Goal: Task Accomplishment & Management: Complete application form

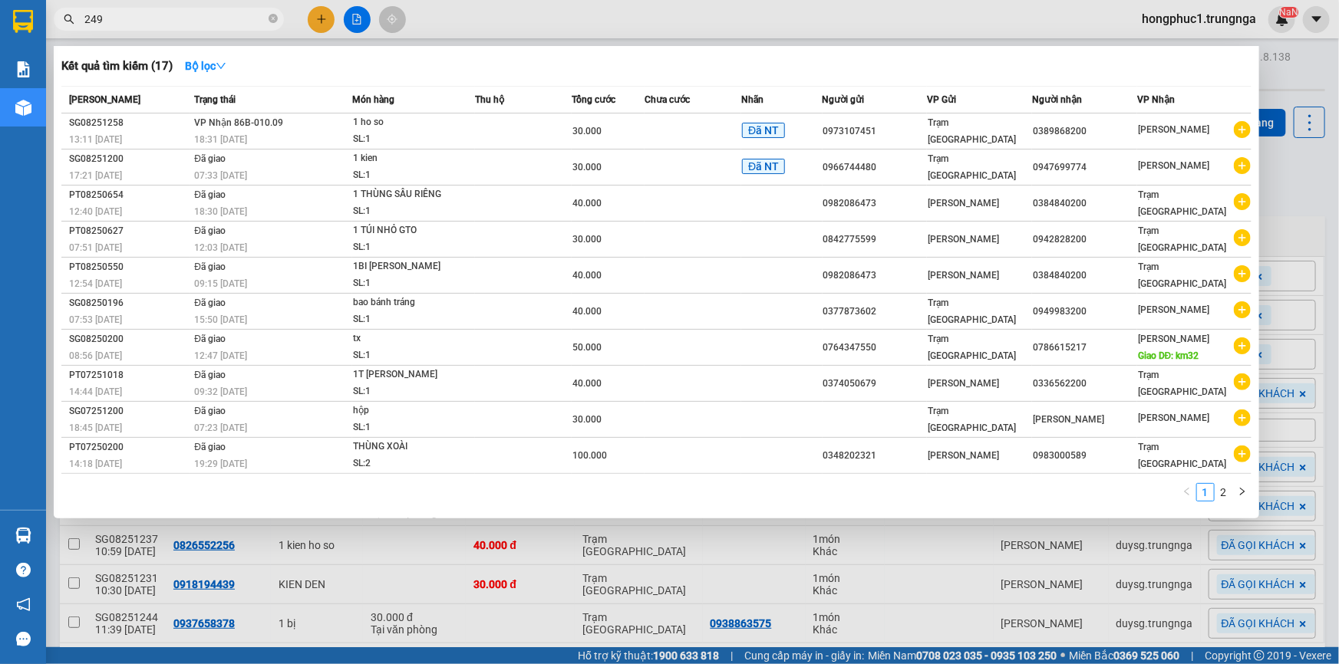
type input "249"
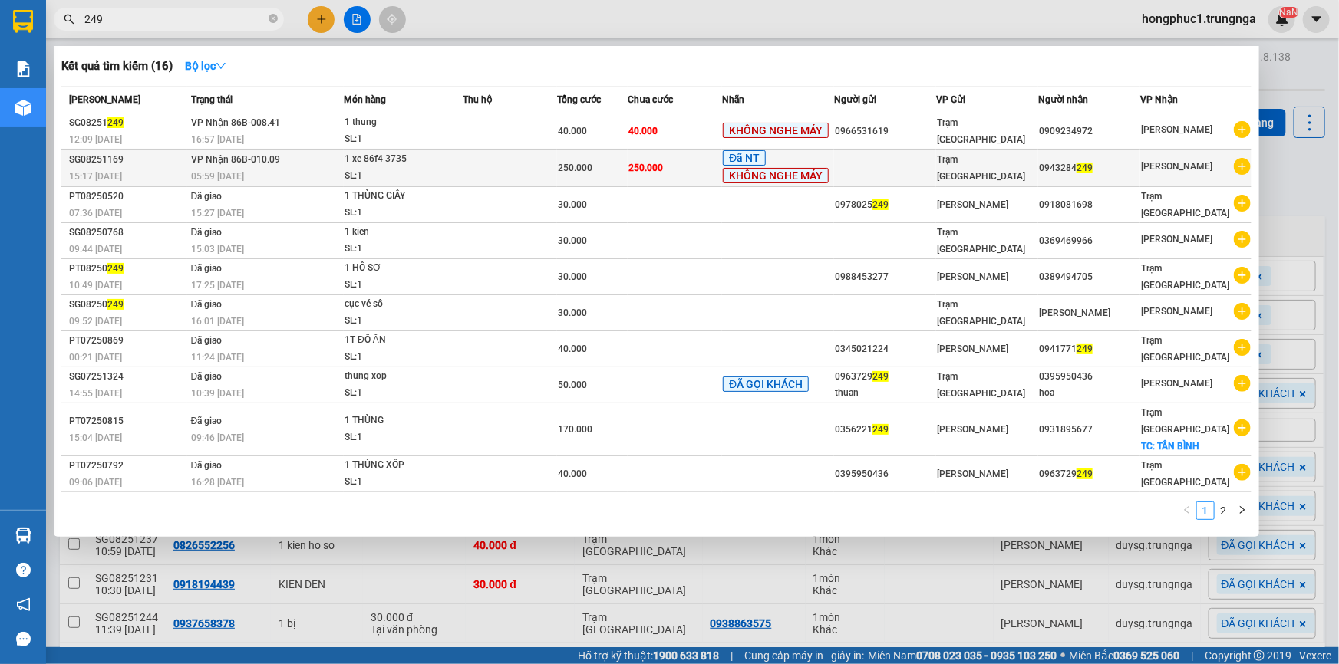
click at [621, 172] on div "250.000" at bounding box center [592, 168] width 69 height 17
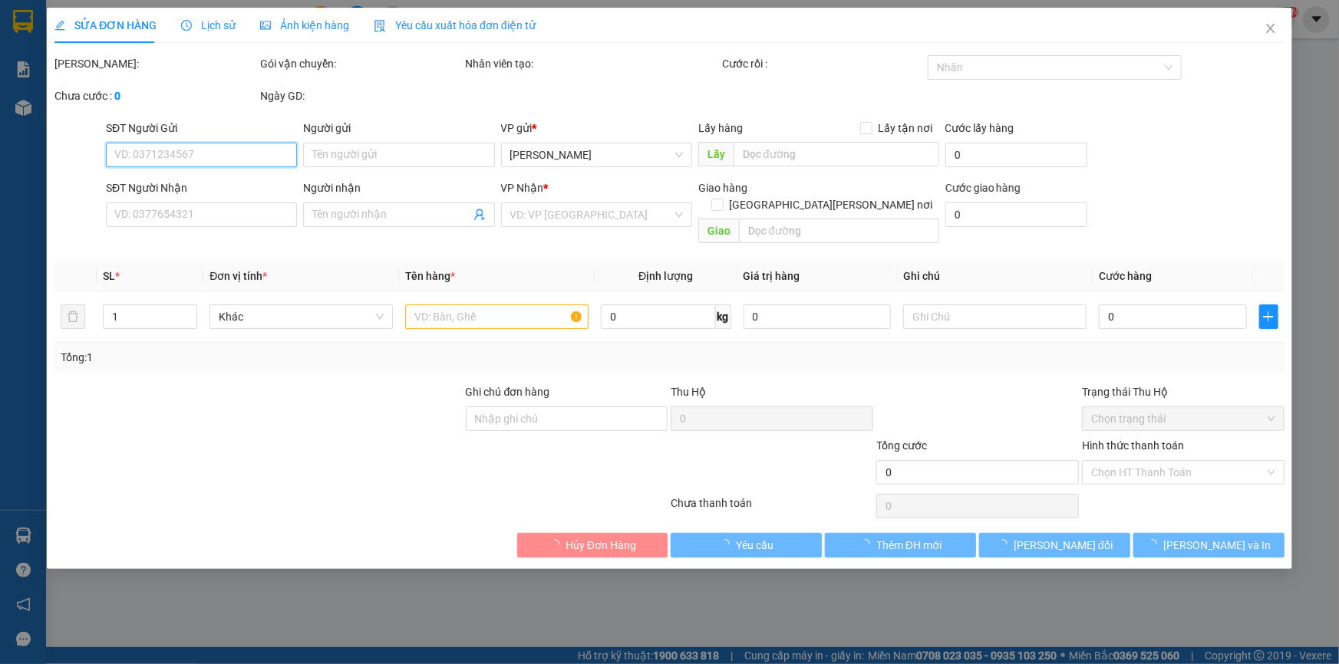
type input "0943284249"
type input "250.000"
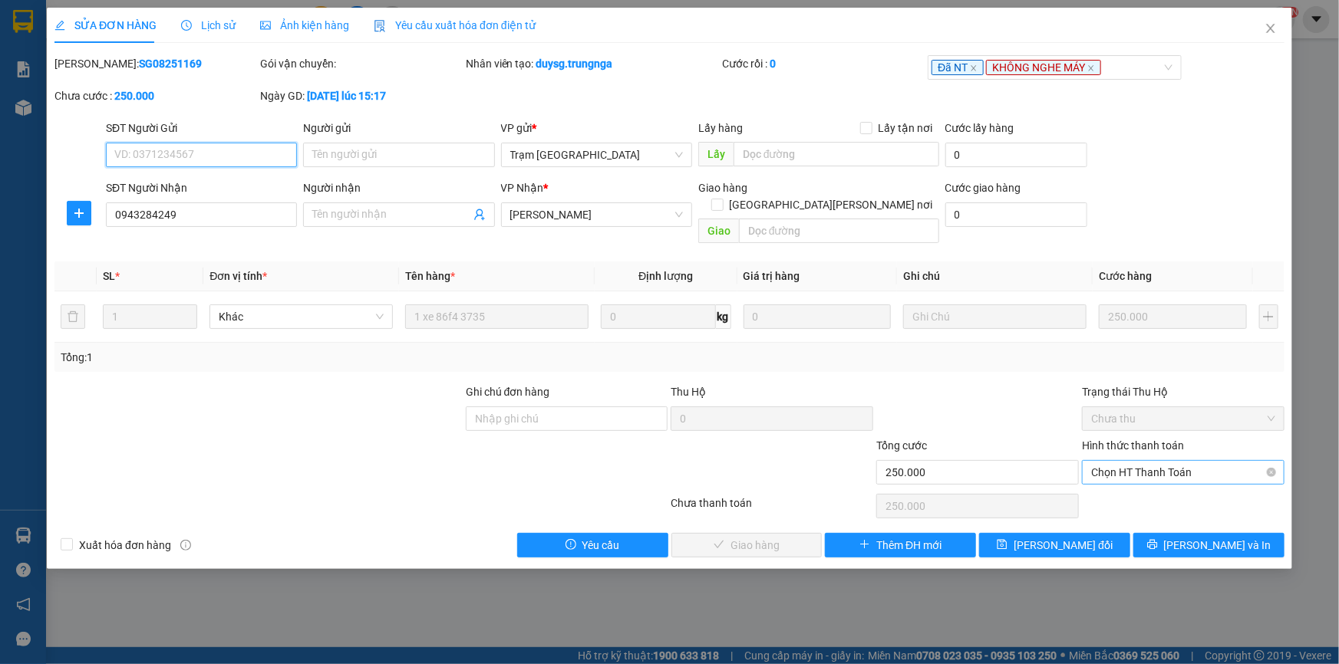
click at [1167, 461] on span "Chọn HT Thanh Toán" at bounding box center [1183, 472] width 184 height 23
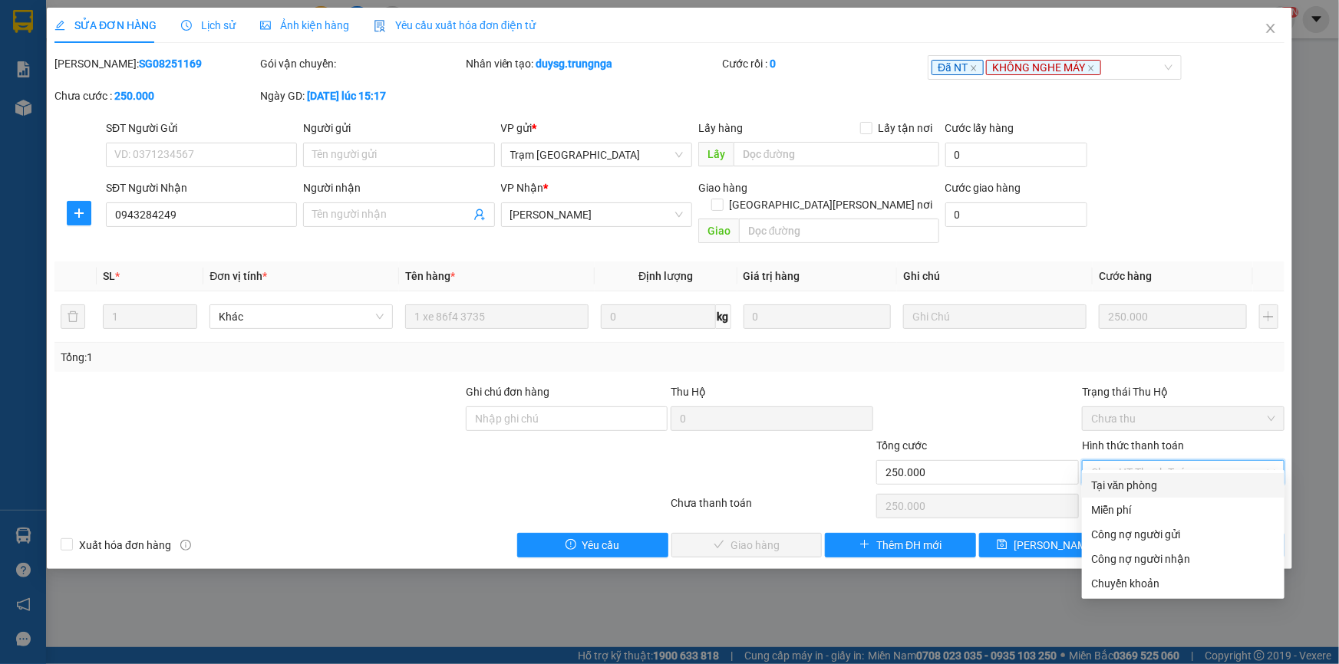
click at [1142, 488] on div "Tại văn phòng" at bounding box center [1183, 485] width 184 height 17
type input "0"
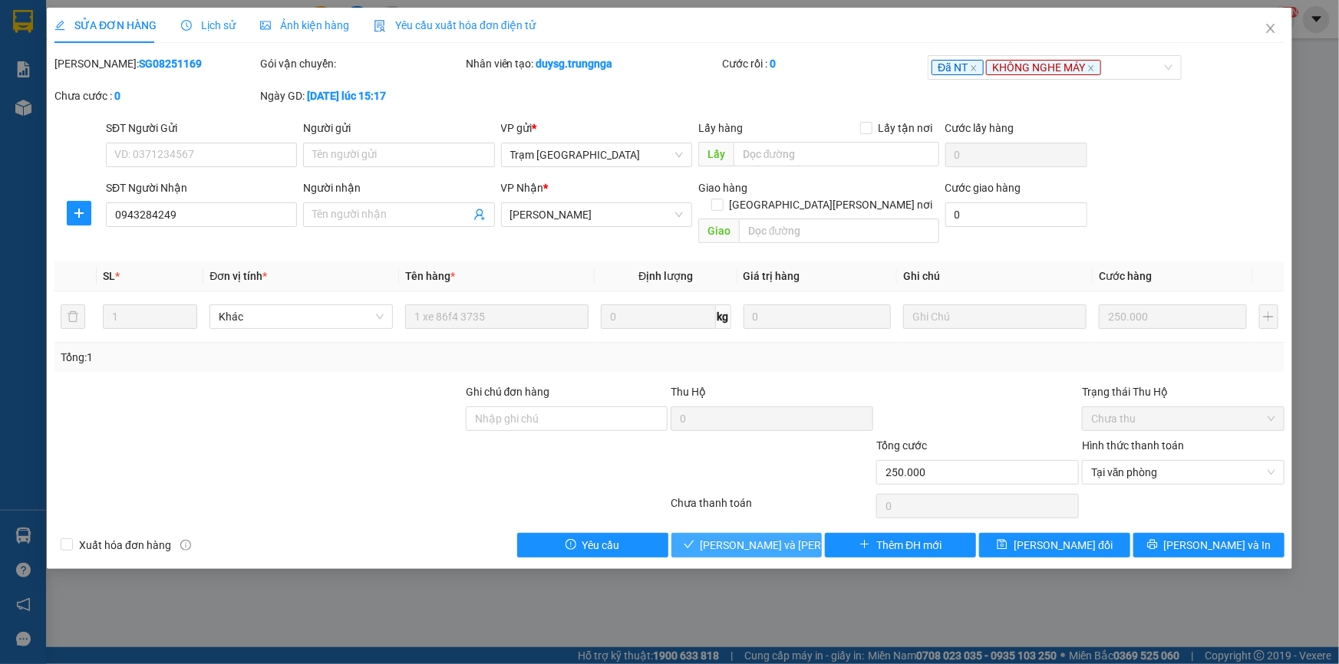
click at [775, 537] on span "[PERSON_NAME] và [PERSON_NAME] hàng" at bounding box center [803, 545] width 207 height 17
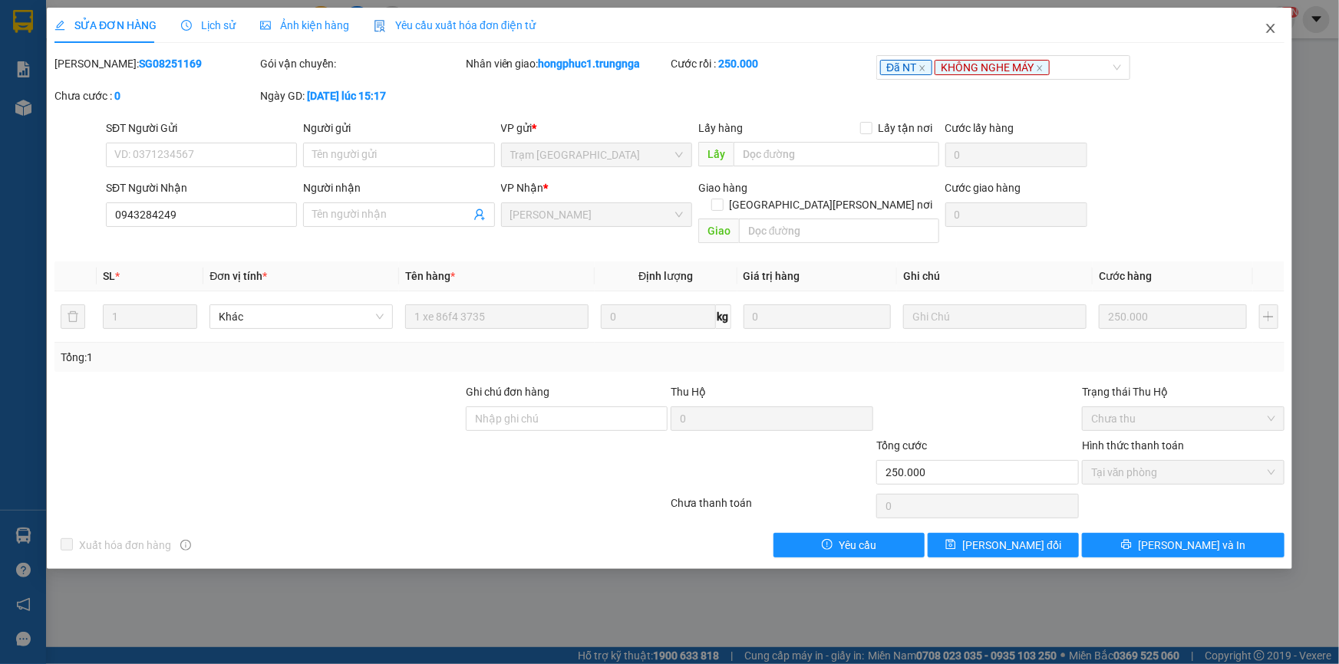
click at [1270, 26] on icon "close" at bounding box center [1270, 28] width 12 height 12
